Goal: Task Accomplishment & Management: Complete application form

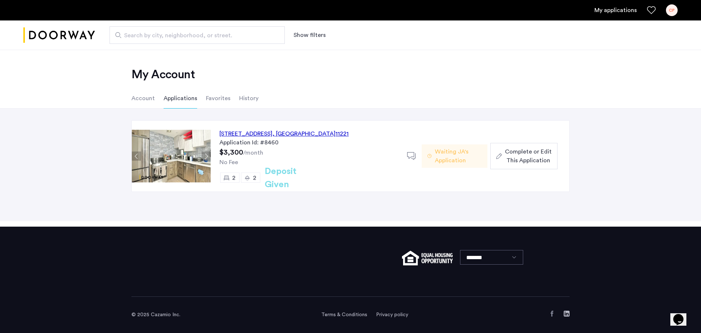
click at [537, 161] on span "Complete or Edit This Application" at bounding box center [528, 156] width 47 height 18
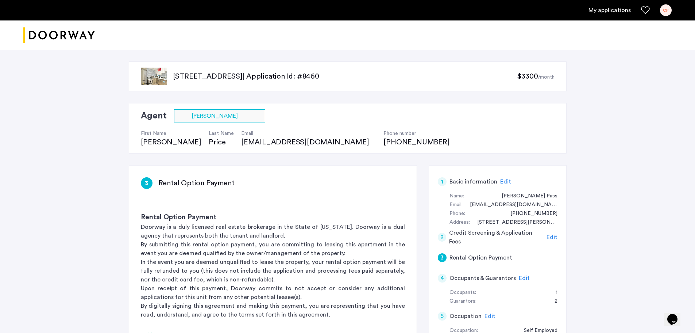
drag, startPoint x: 333, startPoint y: 76, endPoint x: 171, endPoint y: 76, distance: 162.4
click at [171, 76] on div "[STREET_ADDRESS] | Application Id: #8460 $3300 /month" at bounding box center [348, 76] width 438 height 30
